Goal: Information Seeking & Learning: Learn about a topic

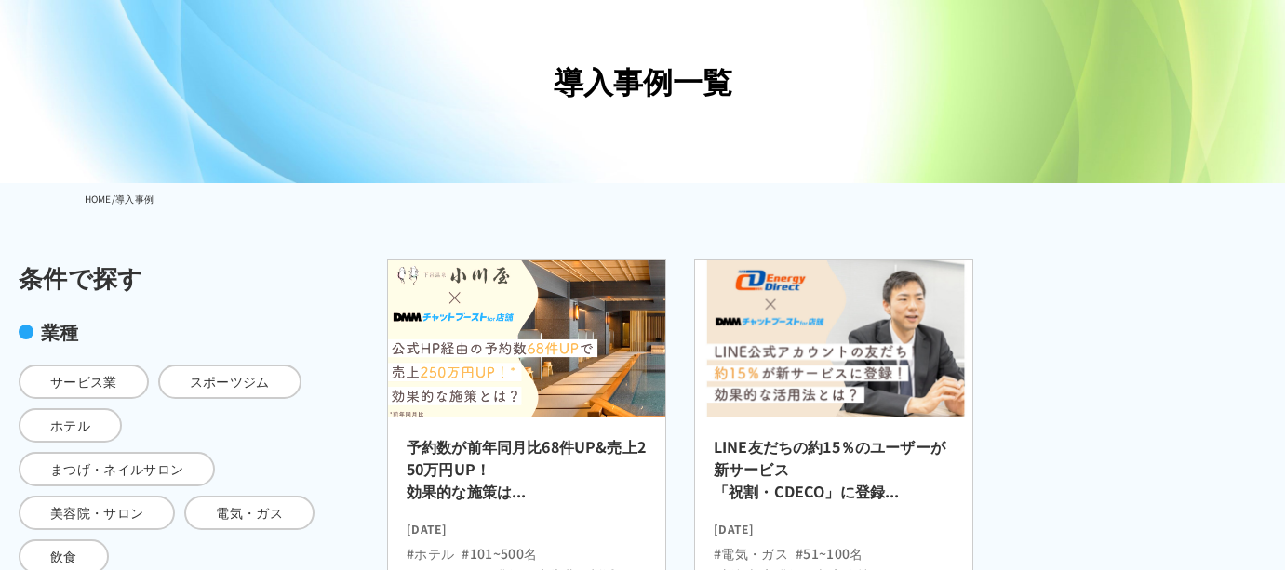
click at [544, 375] on img at bounding box center [526, 338] width 305 height 171
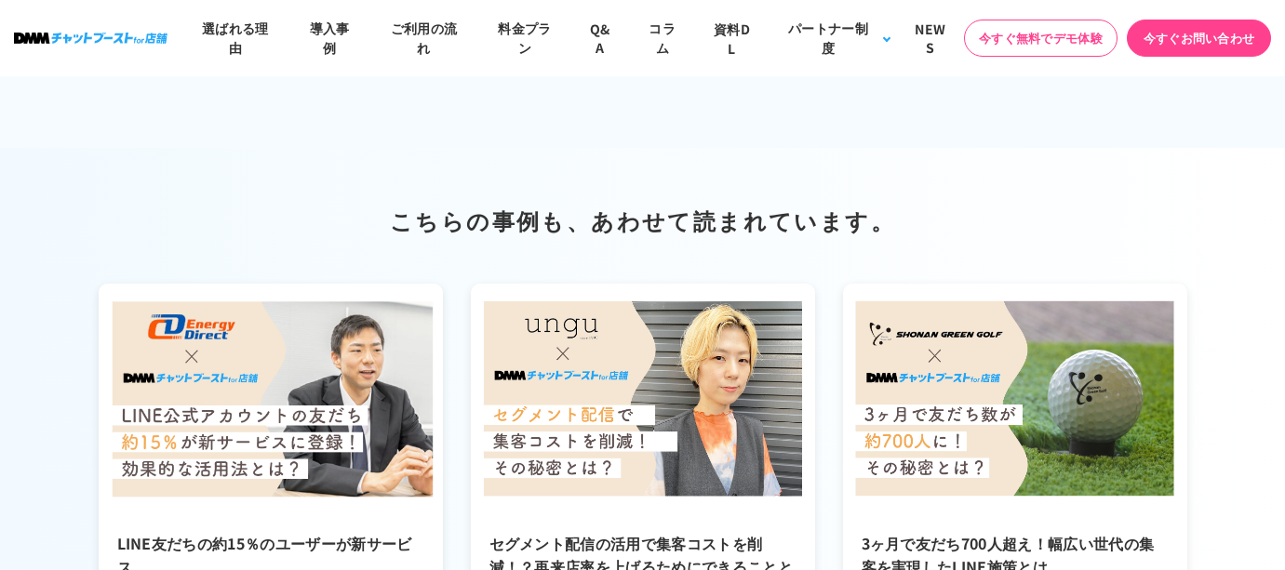
scroll to position [9629, 0]
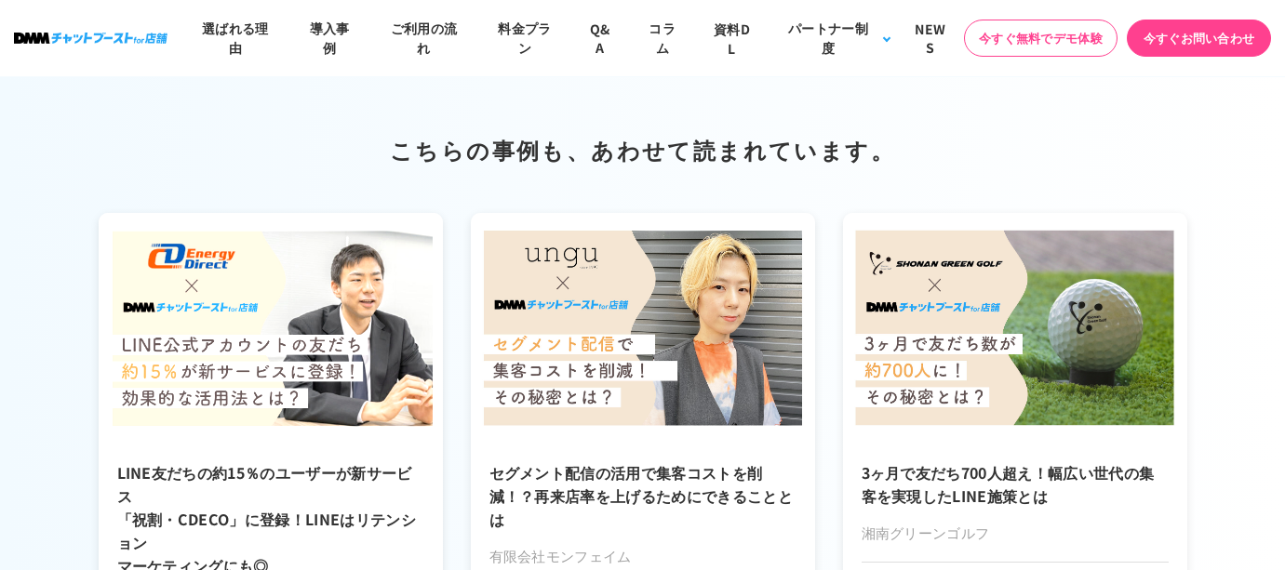
click at [299, 367] on img at bounding box center [271, 328] width 344 height 230
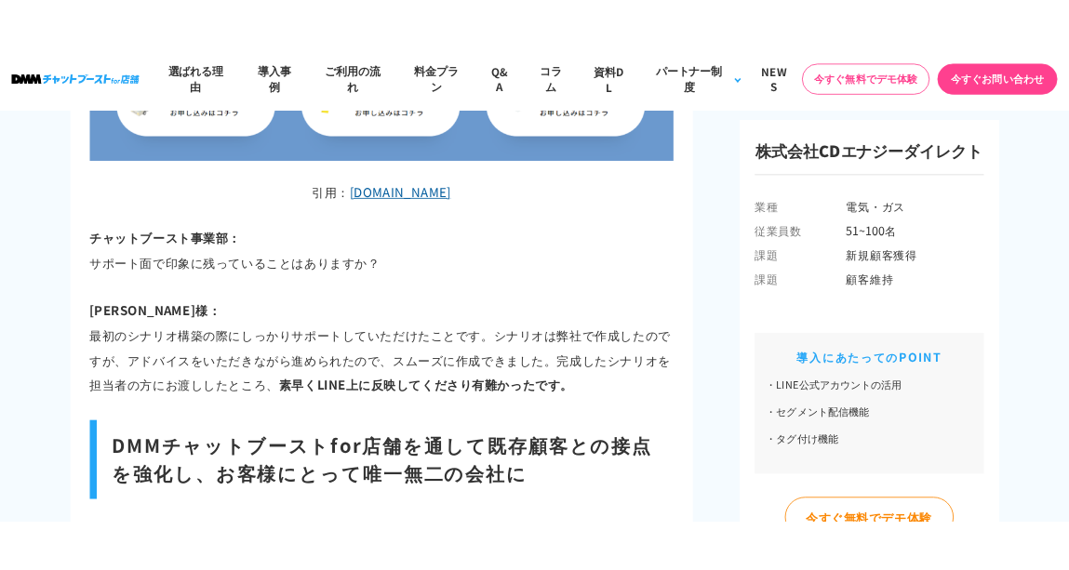
scroll to position [6916, 0]
